Goal: Information Seeking & Learning: Check status

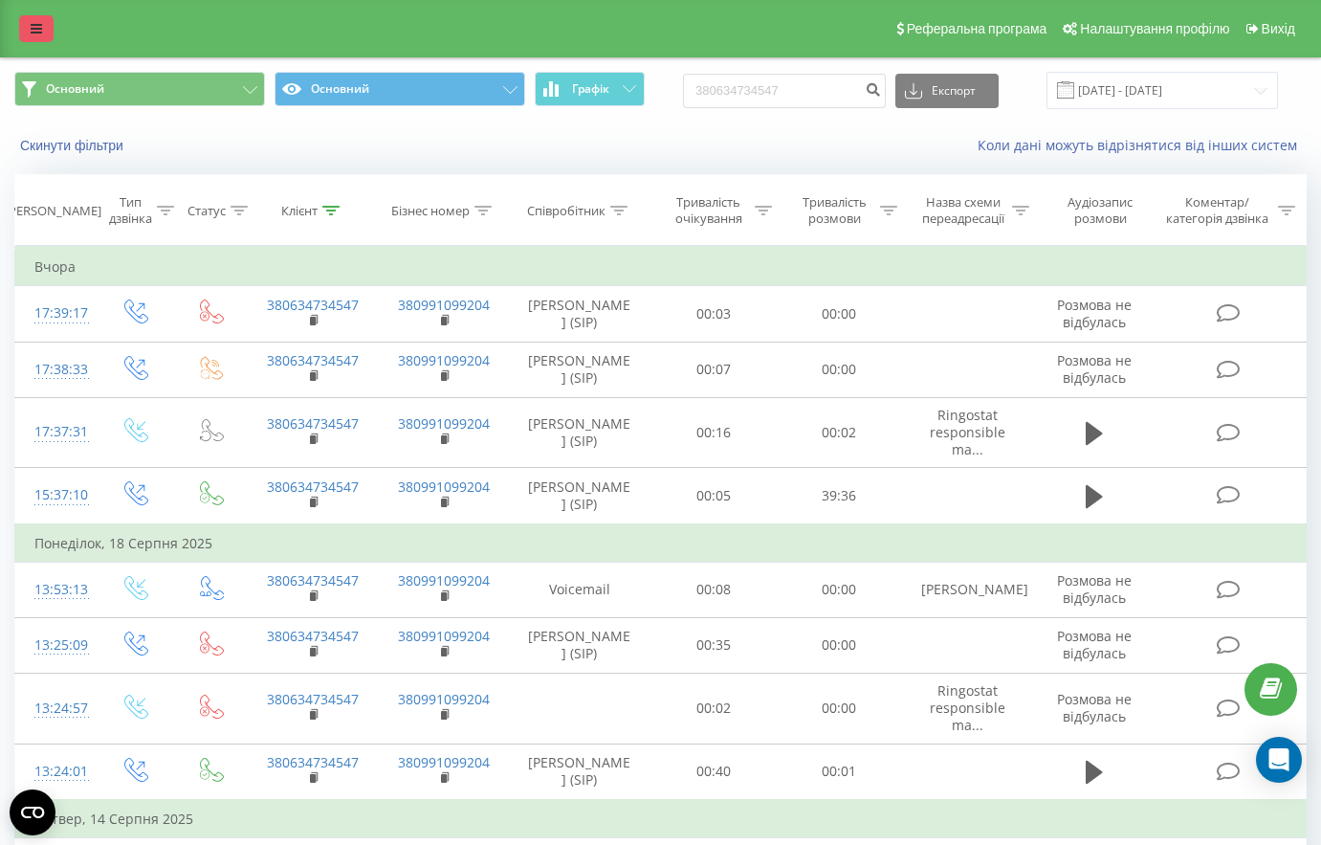
click at [40, 30] on icon at bounding box center [36, 28] width 11 height 13
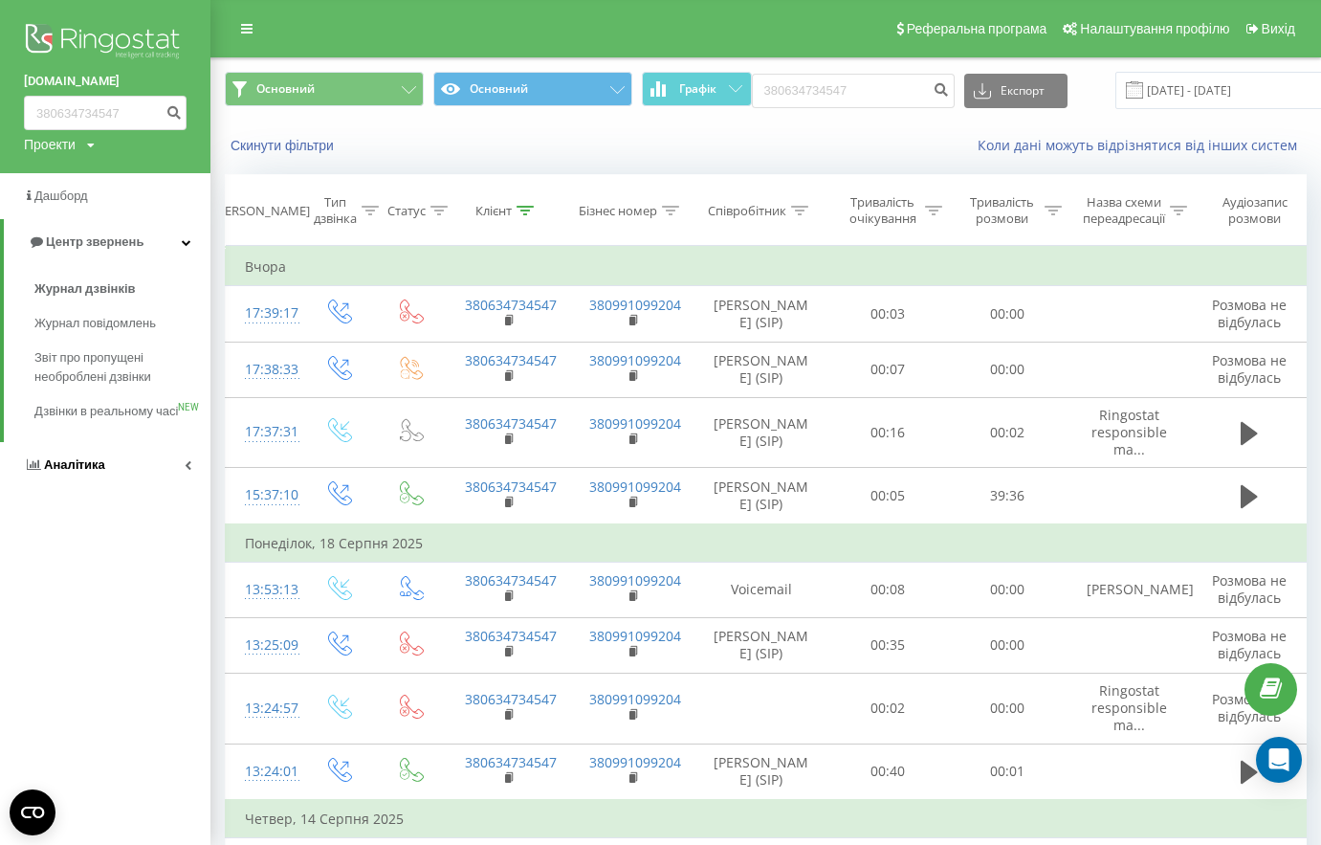
click at [112, 485] on link "Аналiтика" at bounding box center [105, 465] width 210 height 46
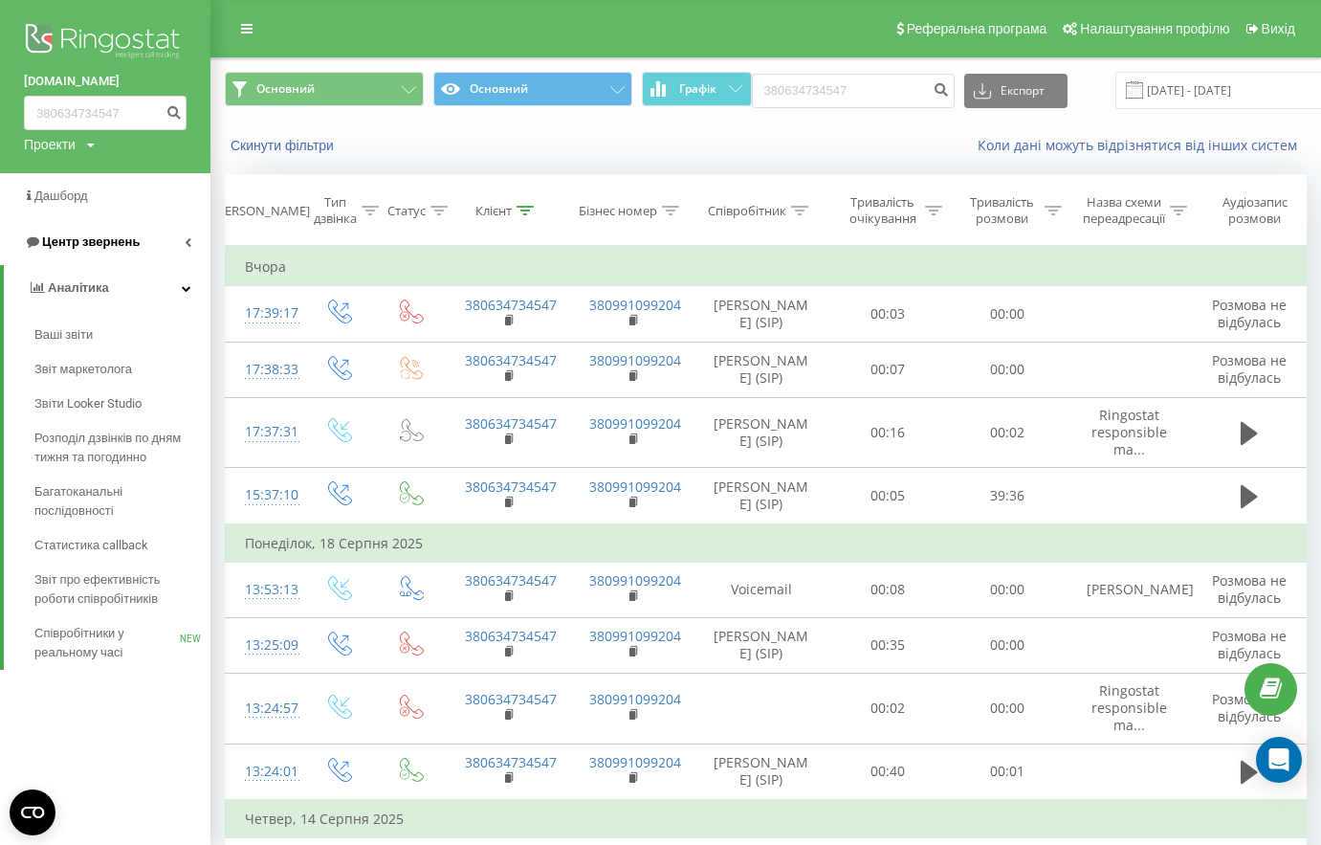
click at [134, 253] on link "Центр звернень" at bounding box center [105, 242] width 210 height 46
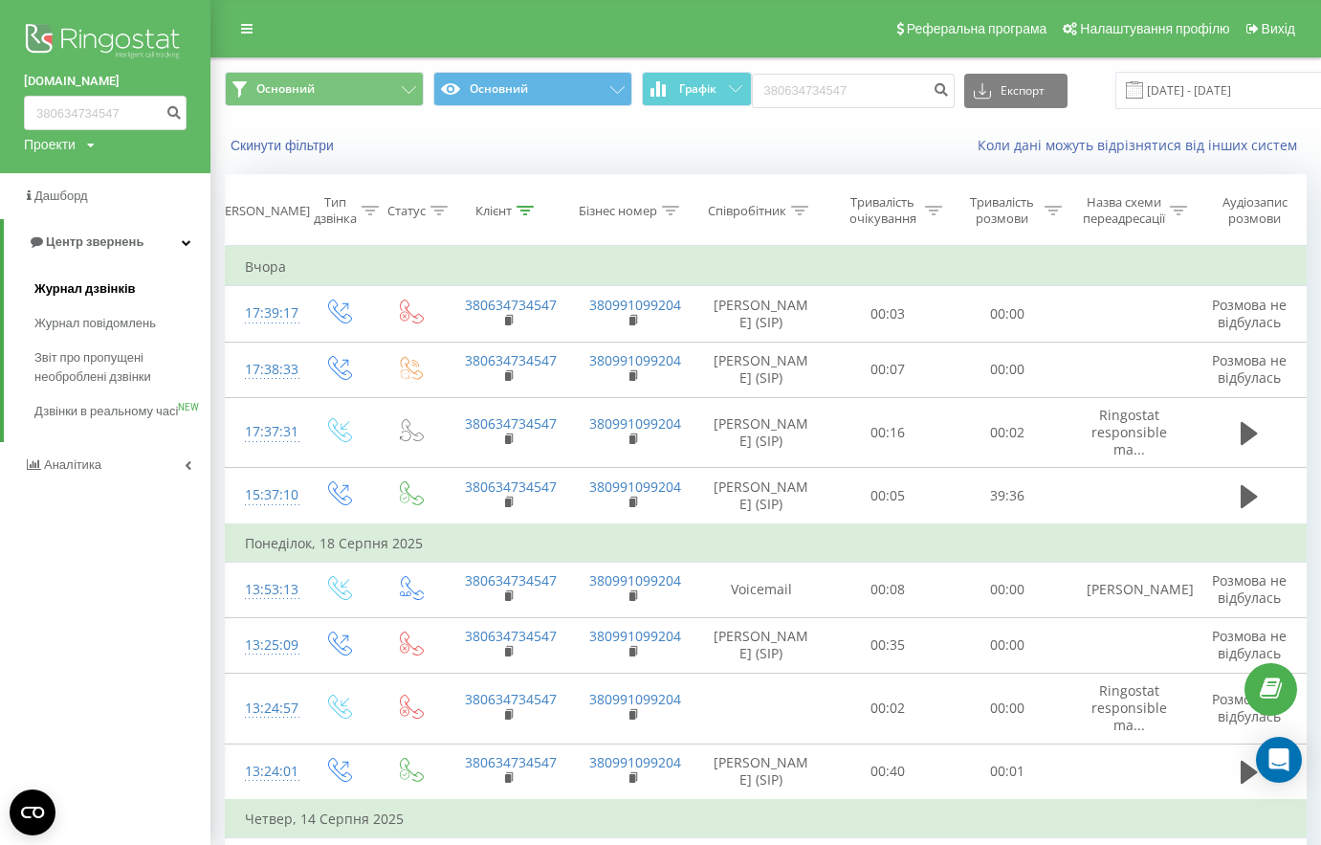
click at [132, 284] on span "Журнал дзвінків" at bounding box center [84, 288] width 101 height 19
click at [876, 110] on div "Основний Основний Графік 380634734547 Експорт .csv .xls .xlsx [DATE] - [DATE]" at bounding box center [765, 90] width 1109 height 64
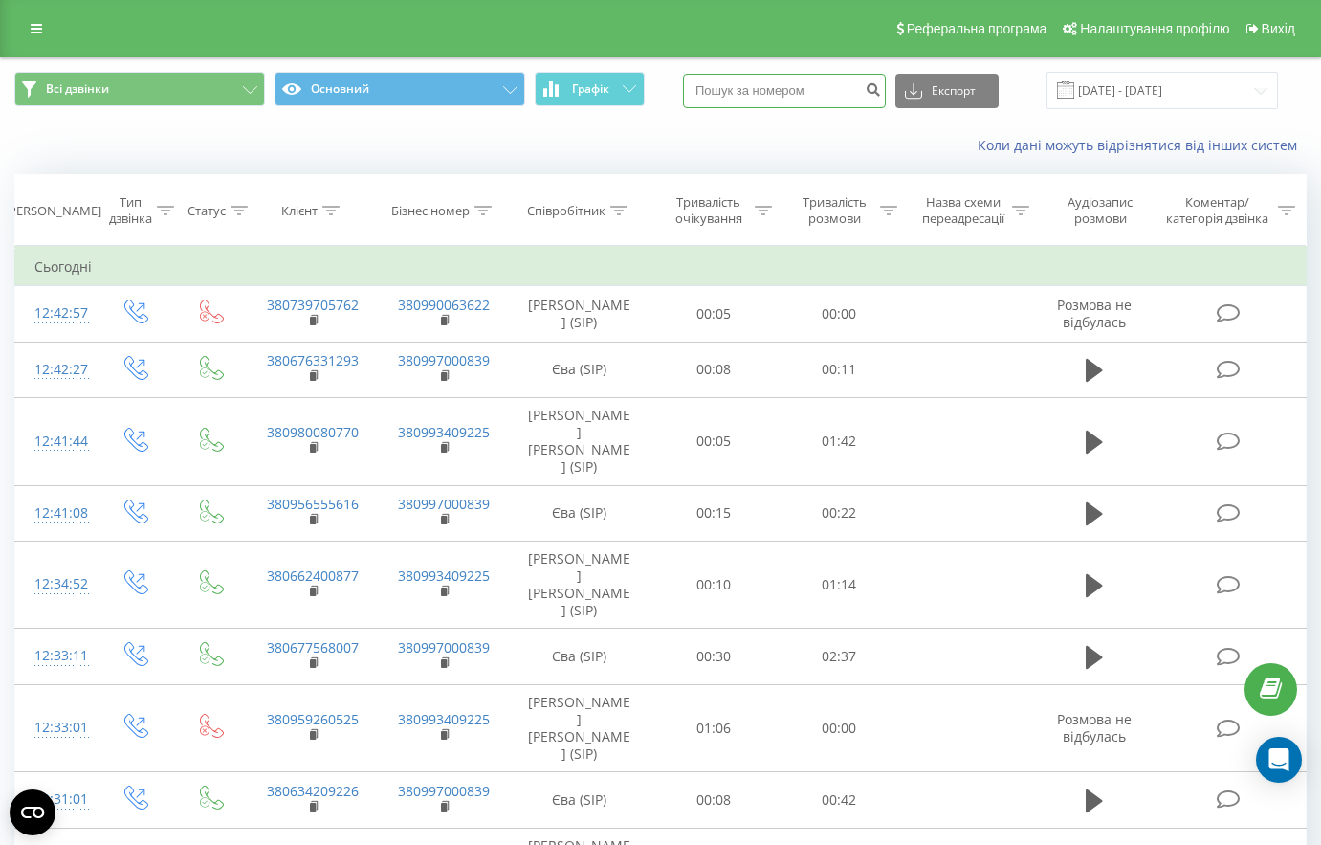
click at [859, 86] on input at bounding box center [784, 91] width 203 height 34
paste input "0 63 473 45 47"
type input "0 63 473 45 47"
click at [886, 99] on button "submit" at bounding box center [873, 91] width 26 height 34
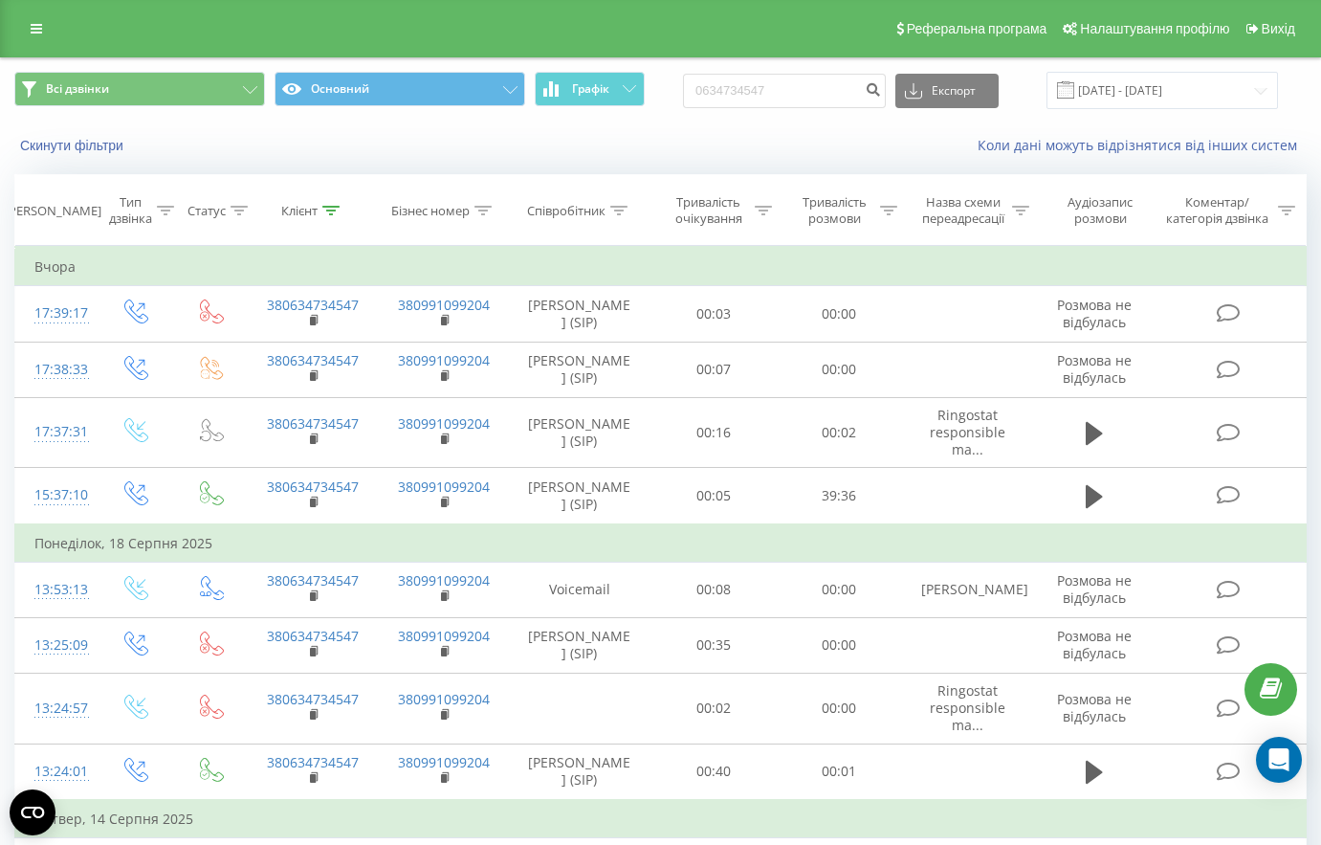
click at [815, 154] on div "Коли дані можуть відрізнятися вiд інших систем" at bounding box center [908, 145] width 825 height 19
click at [739, 273] on td "Вчора" at bounding box center [660, 267] width 1291 height 38
click at [665, 164] on div "Скинути фільтри Коли дані можуть відрізнятися вiд інших систем" at bounding box center [660, 145] width 1319 height 46
